Goal: Transaction & Acquisition: Obtain resource

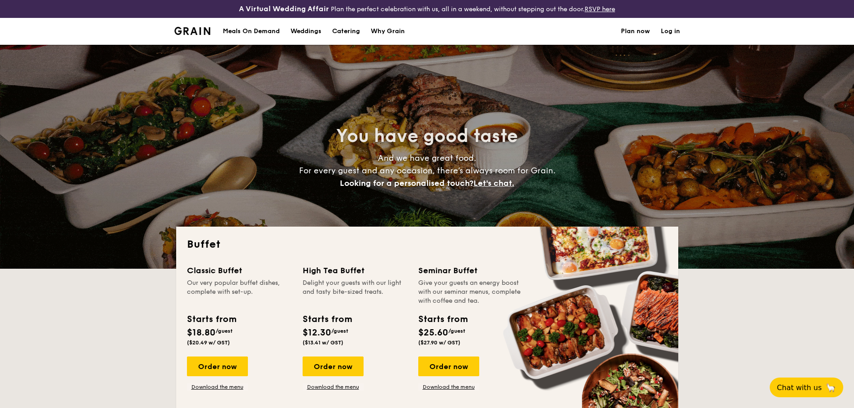
select select
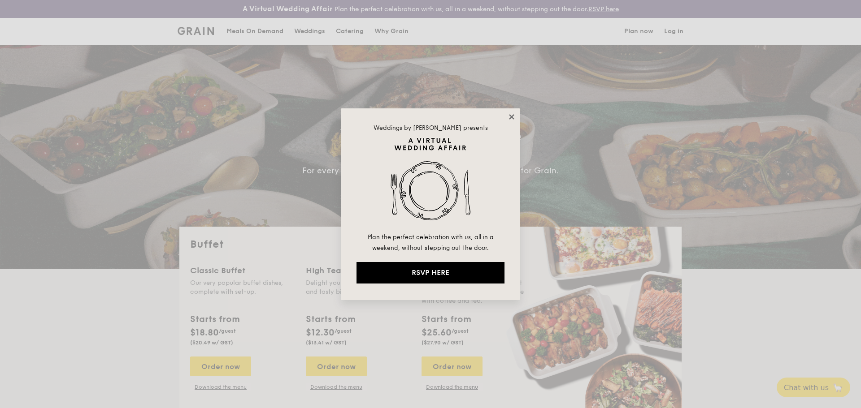
click at [511, 114] on icon at bounding box center [511, 117] width 8 height 8
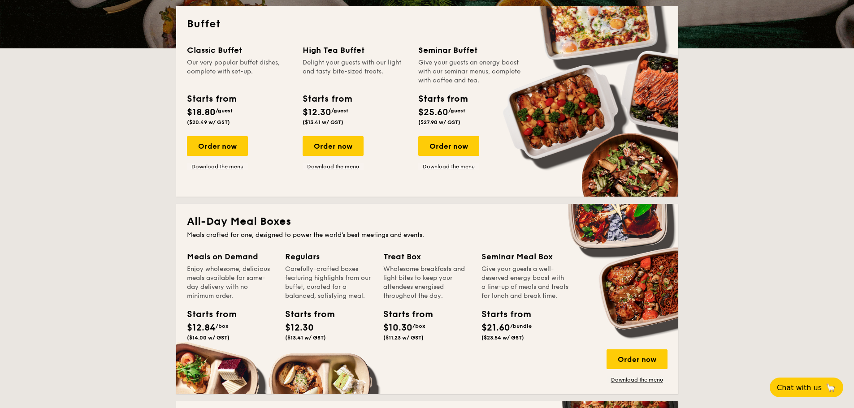
scroll to position [224, 0]
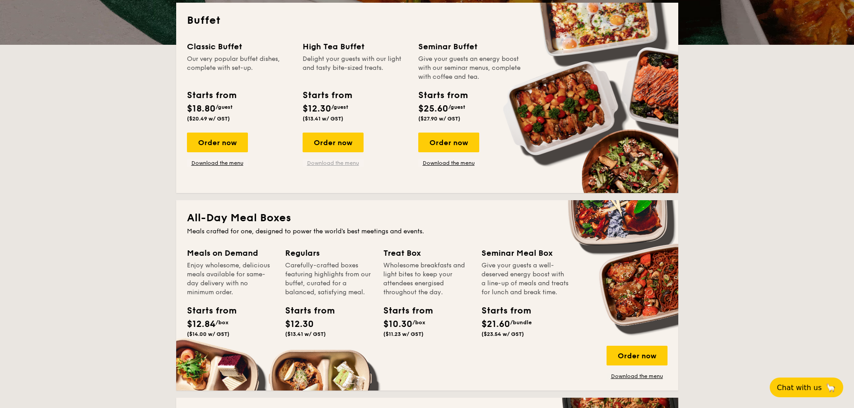
click at [348, 164] on link "Download the menu" at bounding box center [333, 163] width 61 height 7
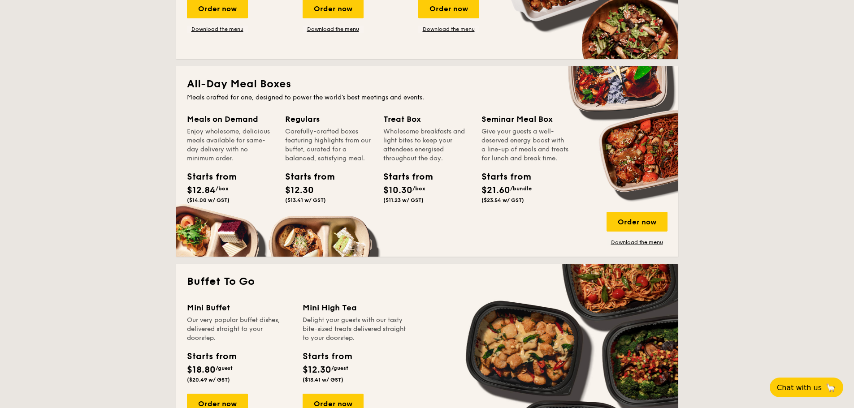
scroll to position [359, 0]
drag, startPoint x: 415, startPoint y: 132, endPoint x: 428, endPoint y: 143, distance: 16.5
click at [428, 143] on div "Wholesome breakfasts and light bites to keep your attendees energised throughou…" at bounding box center [426, 145] width 87 height 36
click at [430, 144] on div "Wholesome breakfasts and light bites to keep your attendees energised throughou…" at bounding box center [426, 145] width 87 height 36
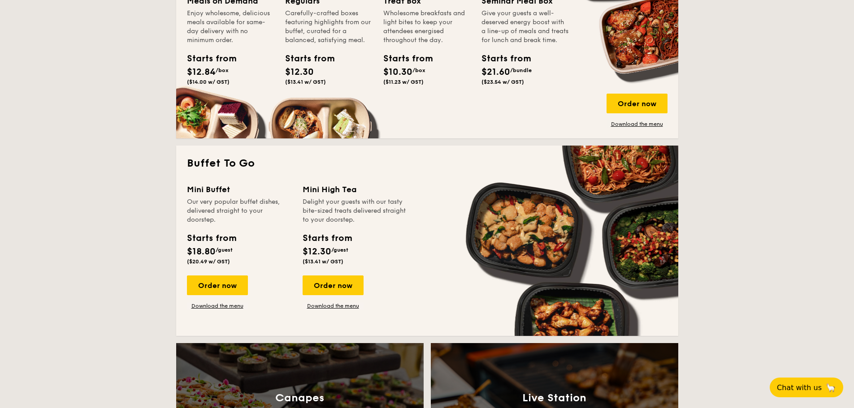
scroll to position [448, 0]
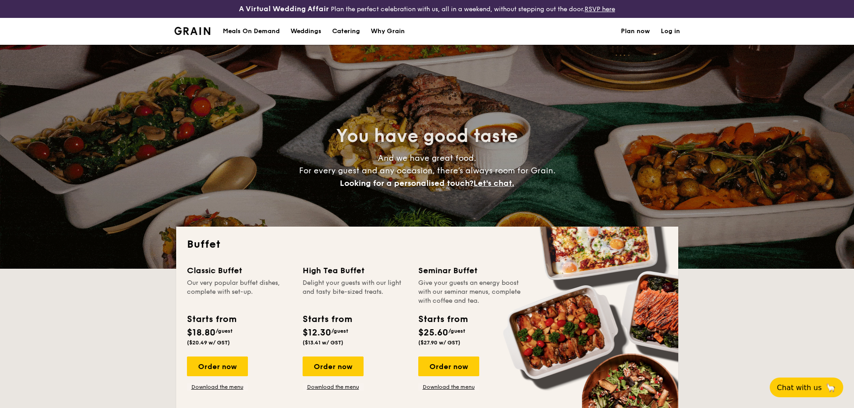
select select
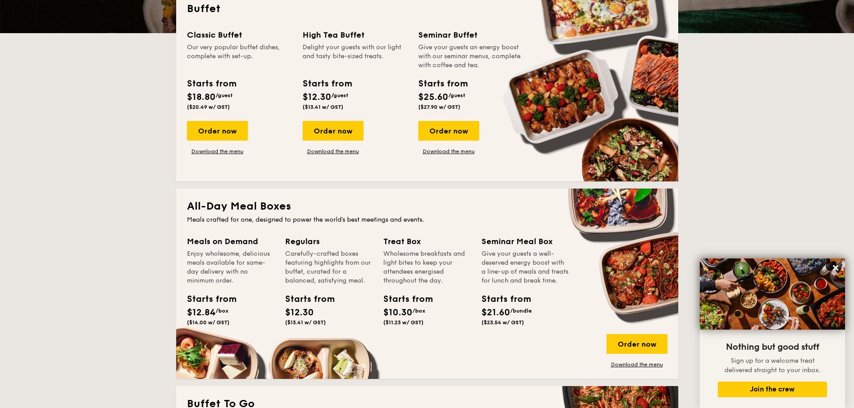
scroll to position [90, 0]
